Goal: Task Accomplishment & Management: Use online tool/utility

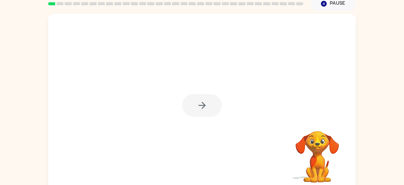
scroll to position [28, 0]
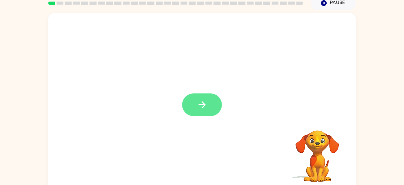
click at [202, 108] on icon "button" at bounding box center [201, 104] width 7 height 7
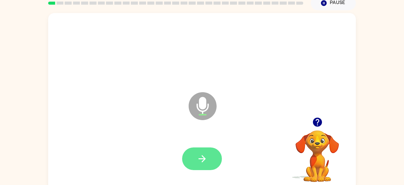
click at [209, 158] on button "button" at bounding box center [202, 159] width 40 height 23
click at [197, 164] on icon "button" at bounding box center [202, 158] width 11 height 11
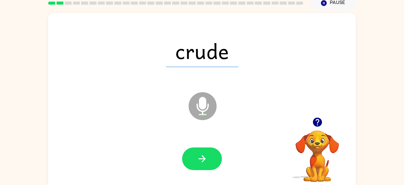
click at [325, 15] on div "crude Microphone The Microphone is here when it is your turn to talk" at bounding box center [202, 101] width 308 height 177
click at [327, 3] on button "Pause Pause" at bounding box center [333, 3] width 45 height 14
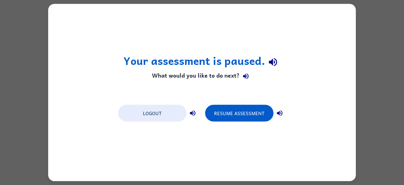
scroll to position [0, 0]
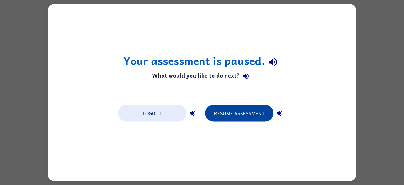
click at [245, 112] on button "Resume Assessment" at bounding box center [239, 113] width 68 height 17
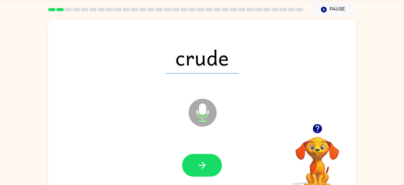
scroll to position [27, 0]
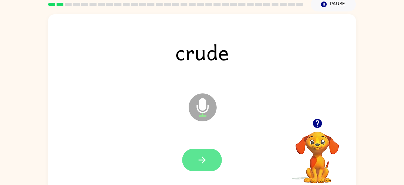
click at [212, 151] on button "button" at bounding box center [202, 160] width 40 height 23
click at [199, 160] on icon "button" at bounding box center [201, 160] width 7 height 7
click at [207, 162] on icon "button" at bounding box center [202, 160] width 11 height 11
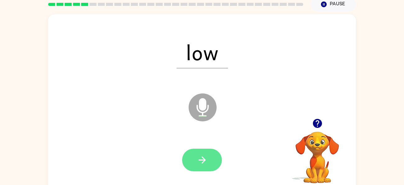
click at [193, 162] on button "button" at bounding box center [202, 160] width 40 height 23
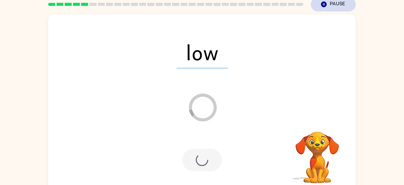
click at [327, 6] on icon "Pause" at bounding box center [323, 4] width 7 height 7
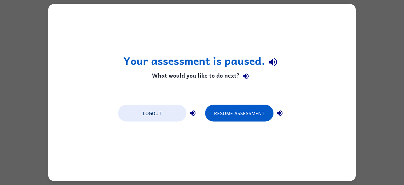
scroll to position [0, 0]
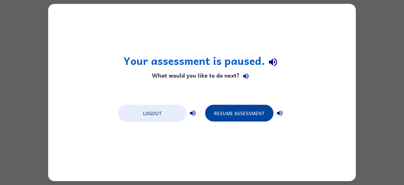
click at [225, 113] on button "Resume Assessment" at bounding box center [239, 113] width 68 height 17
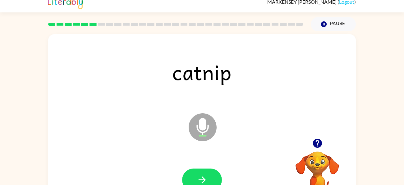
scroll to position [15, 0]
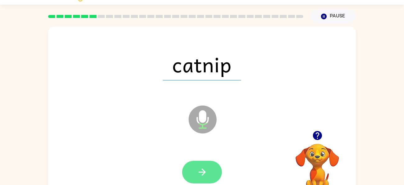
click at [206, 169] on icon "button" at bounding box center [202, 172] width 11 height 11
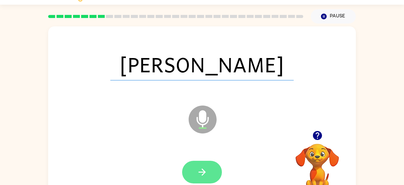
click at [200, 168] on icon "button" at bounding box center [202, 172] width 11 height 11
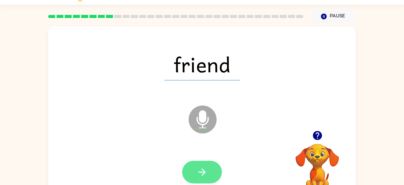
click at [203, 172] on icon "button" at bounding box center [201, 172] width 7 height 7
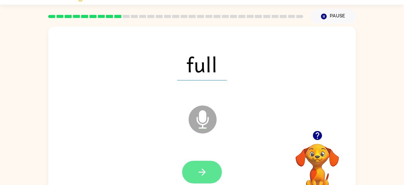
click at [210, 169] on button "button" at bounding box center [202, 172] width 40 height 23
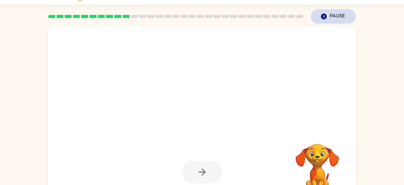
click at [331, 14] on button "Pause Pause" at bounding box center [333, 16] width 45 height 14
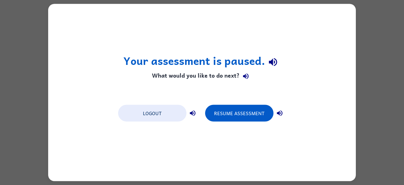
scroll to position [0, 0]
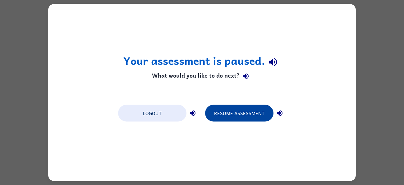
click at [243, 110] on button "Resume Assessment" at bounding box center [239, 113] width 68 height 17
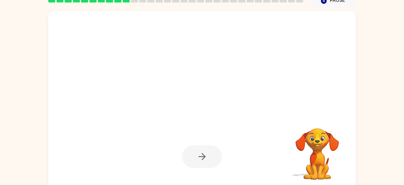
scroll to position [30, 0]
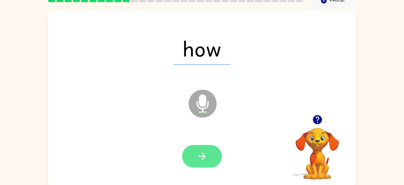
click at [203, 160] on icon "button" at bounding box center [202, 156] width 11 height 11
click at [209, 155] on button "button" at bounding box center [202, 156] width 40 height 23
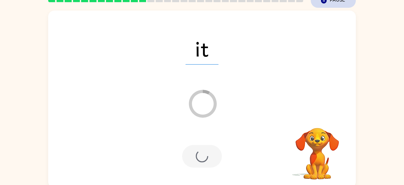
click at [333, 6] on button "Pause Pause" at bounding box center [333, 0] width 45 height 14
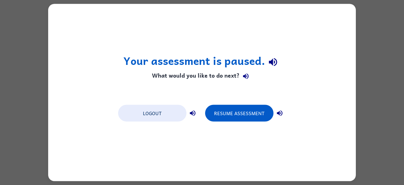
scroll to position [0, 0]
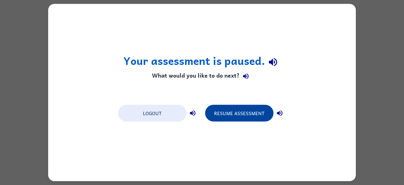
click at [237, 120] on button "Resume Assessment" at bounding box center [239, 113] width 68 height 17
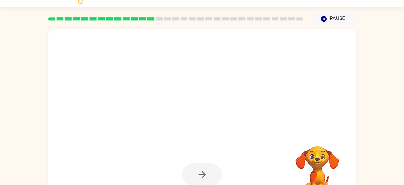
scroll to position [12, 0]
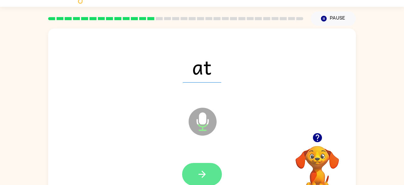
click at [207, 174] on icon "button" at bounding box center [202, 174] width 11 height 11
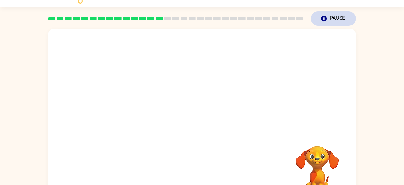
click at [337, 19] on button "Pause Pause" at bounding box center [333, 18] width 45 height 14
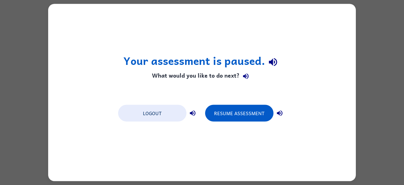
scroll to position [0, 0]
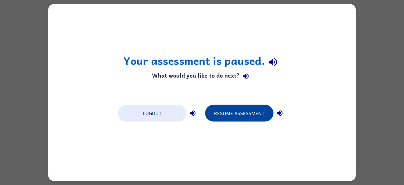
click at [250, 113] on button "Resume Assessment" at bounding box center [239, 113] width 68 height 17
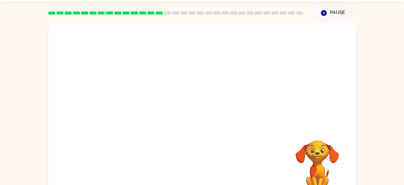
scroll to position [18, 0]
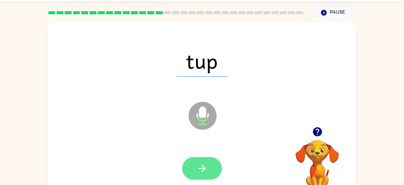
click at [208, 170] on button "button" at bounding box center [202, 168] width 40 height 23
click at [203, 170] on icon "button" at bounding box center [202, 168] width 11 height 11
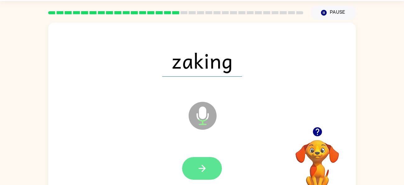
click at [203, 175] on button "button" at bounding box center [202, 168] width 40 height 23
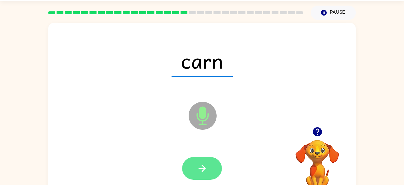
click at [200, 176] on button "button" at bounding box center [202, 168] width 40 height 23
click at [205, 169] on icon "button" at bounding box center [201, 168] width 7 height 7
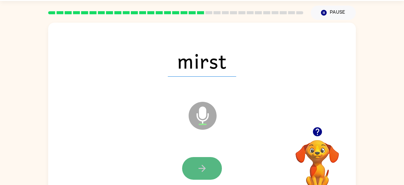
click at [204, 174] on button "button" at bounding box center [202, 168] width 40 height 23
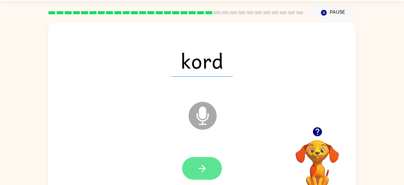
click at [194, 166] on button "button" at bounding box center [202, 168] width 40 height 23
click at [211, 166] on button "button" at bounding box center [202, 168] width 40 height 23
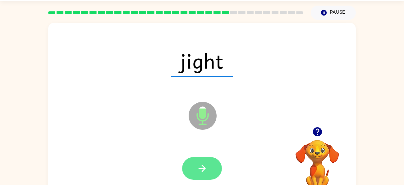
click at [203, 169] on icon "button" at bounding box center [201, 168] width 7 height 7
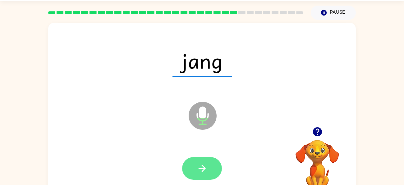
click at [202, 177] on button "button" at bounding box center [202, 168] width 40 height 23
click at [202, 170] on icon "button" at bounding box center [202, 168] width 11 height 11
click at [208, 169] on button "button" at bounding box center [202, 168] width 40 height 23
click at [209, 172] on button "button" at bounding box center [202, 168] width 40 height 23
click at [204, 176] on button "button" at bounding box center [202, 168] width 40 height 23
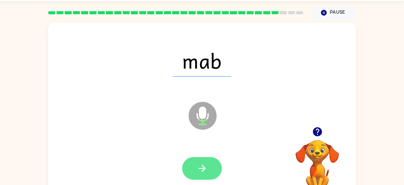
click at [201, 173] on icon "button" at bounding box center [202, 168] width 11 height 11
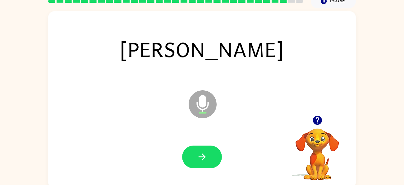
scroll to position [34, 0]
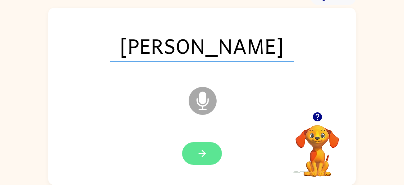
click at [203, 149] on icon "button" at bounding box center [202, 153] width 11 height 11
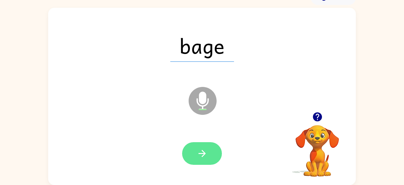
click at [207, 161] on button "button" at bounding box center [202, 153] width 40 height 23
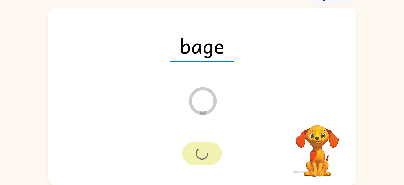
scroll to position [22, 0]
